Goal: Task Accomplishment & Management: Complete application form

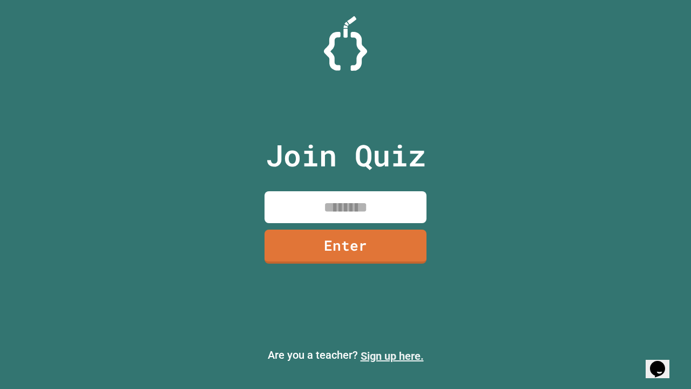
click at [392, 356] on link "Sign up here." at bounding box center [391, 355] width 63 height 13
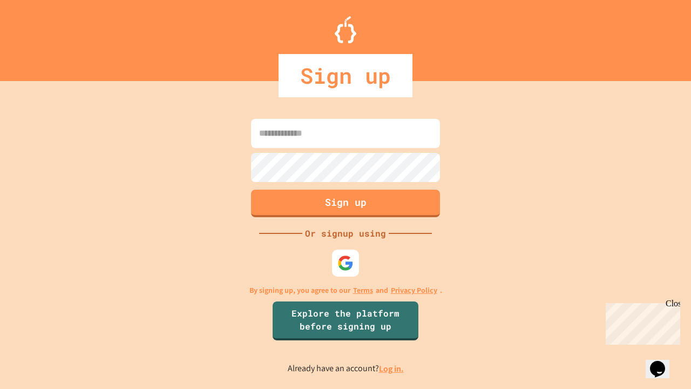
click at [392, 368] on link "Log in." at bounding box center [391, 368] width 25 height 11
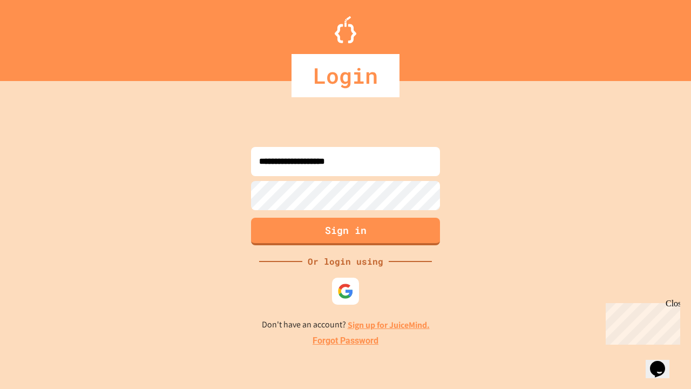
type input "**********"
